Goal: Task Accomplishment & Management: Complete application form

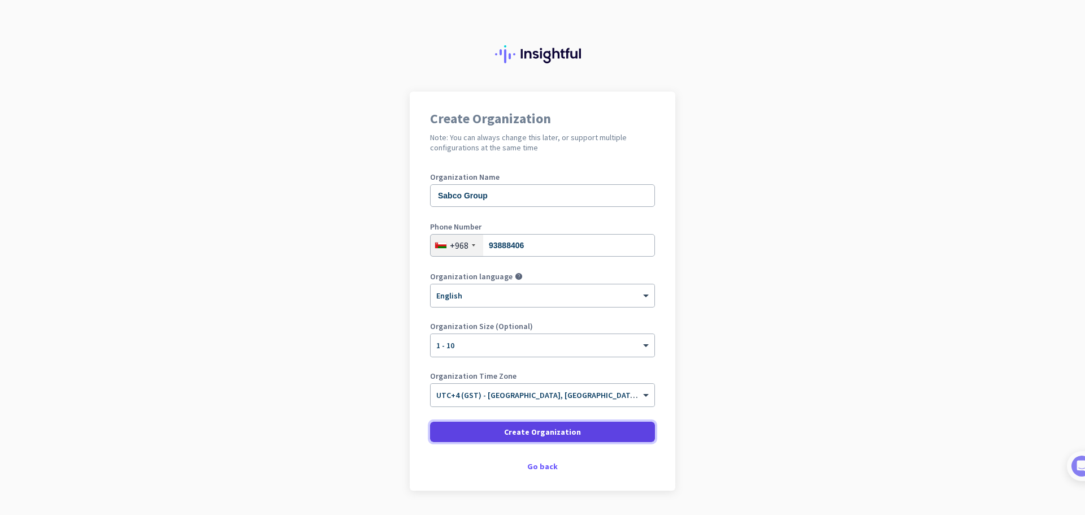
click at [556, 436] on span "Create Organization" at bounding box center [542, 431] width 77 height 11
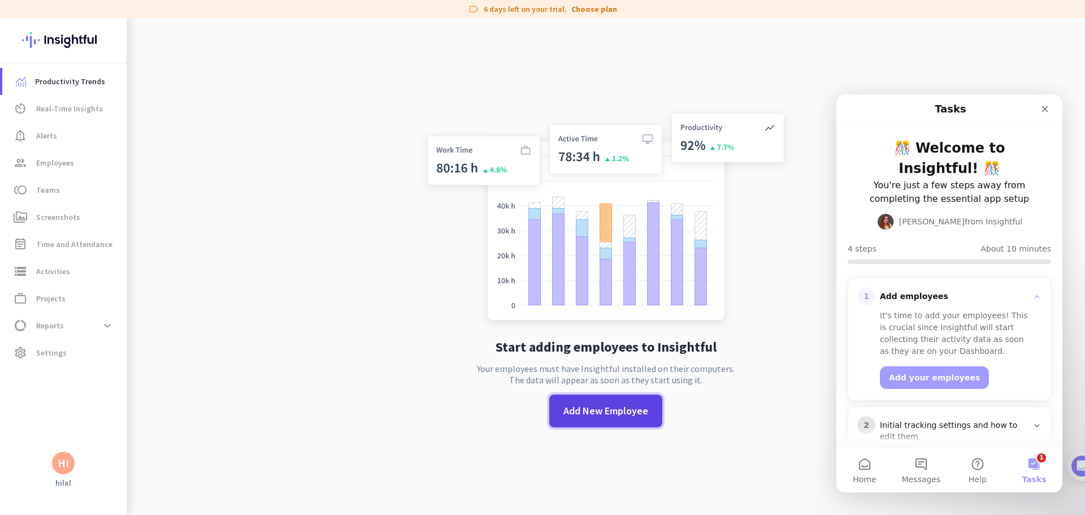
click at [584, 411] on span "Add New Employee" at bounding box center [605, 410] width 85 height 15
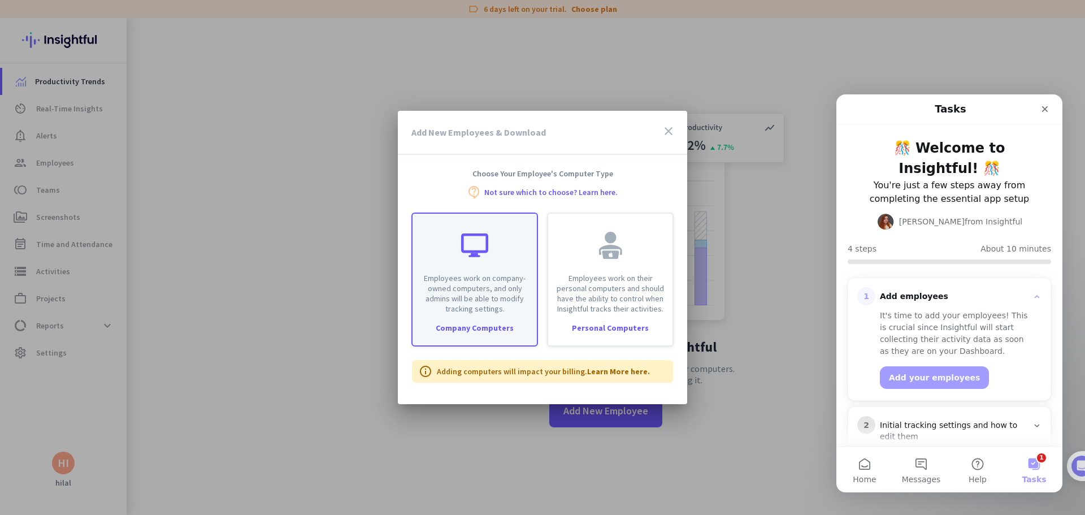
click at [481, 276] on p "Employees work on company-owned computers, and only admins will be able to modi…" at bounding box center [474, 293] width 111 height 41
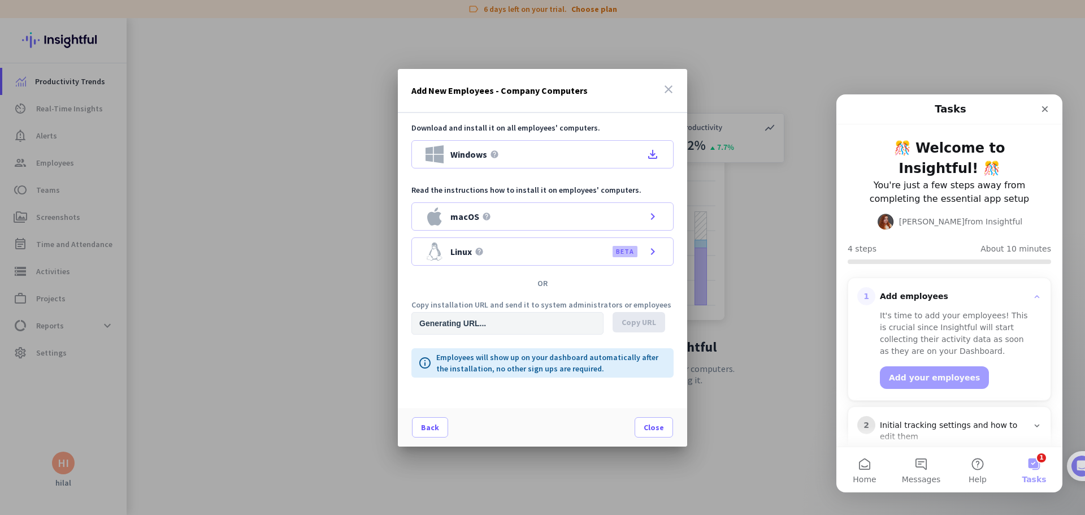
type input "[URL][DOMAIN_NAME]"
click at [537, 148] on div "Windows help file_download" at bounding box center [542, 154] width 262 height 28
click at [654, 429] on span "Close" at bounding box center [653, 426] width 20 height 11
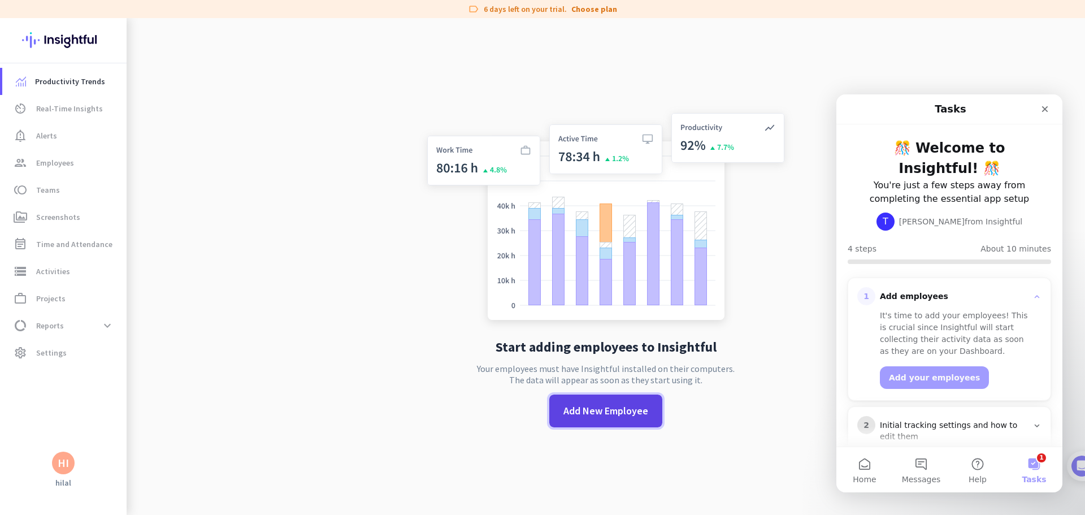
click at [634, 415] on span "Add New Employee" at bounding box center [605, 410] width 85 height 15
